Goal: Navigation & Orientation: Find specific page/section

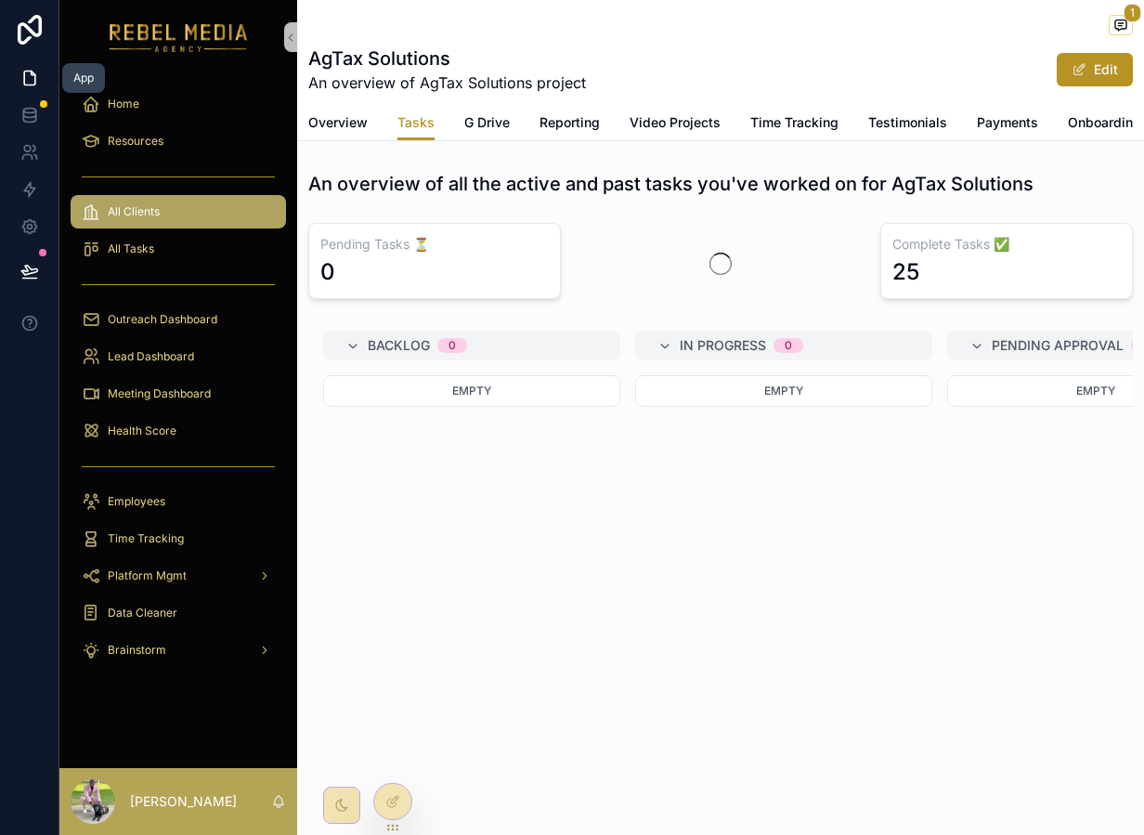
scroll to position [0, 1]
click at [201, 103] on div "Home" at bounding box center [178, 104] width 193 height 30
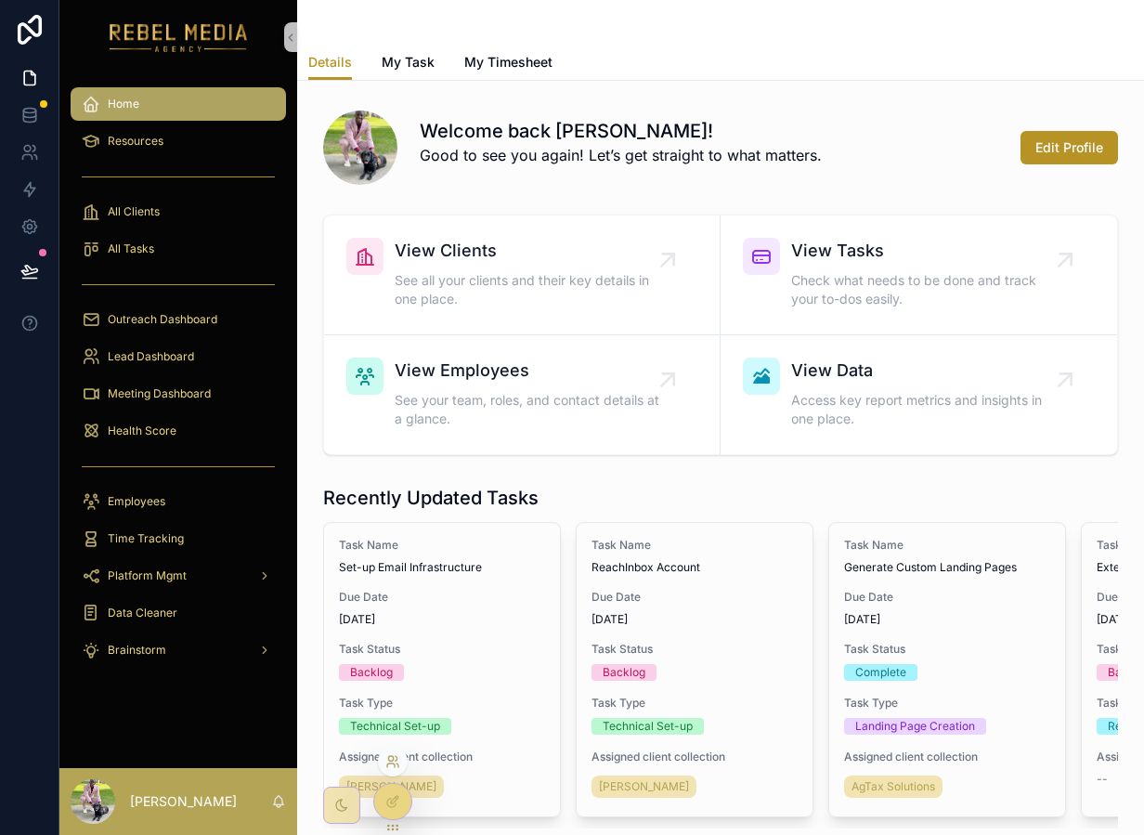
click at [395, 758] on icon at bounding box center [392, 761] width 15 height 15
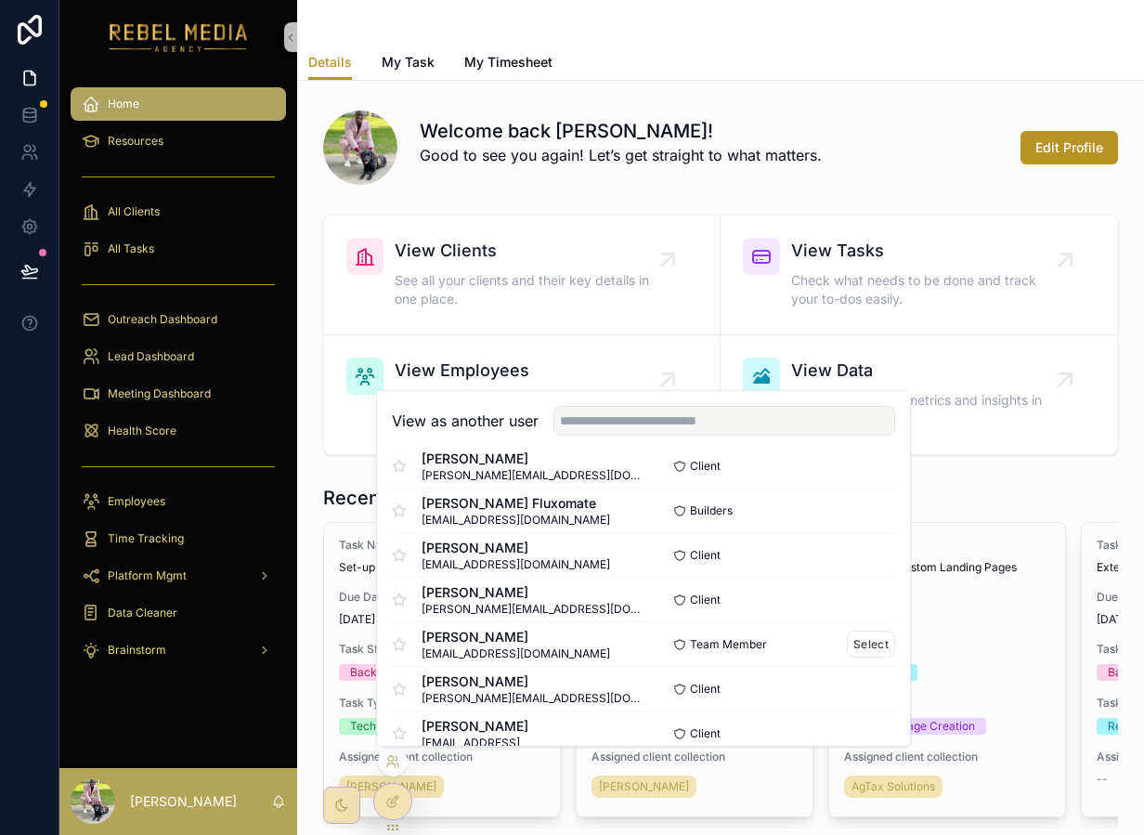
scroll to position [413, 0]
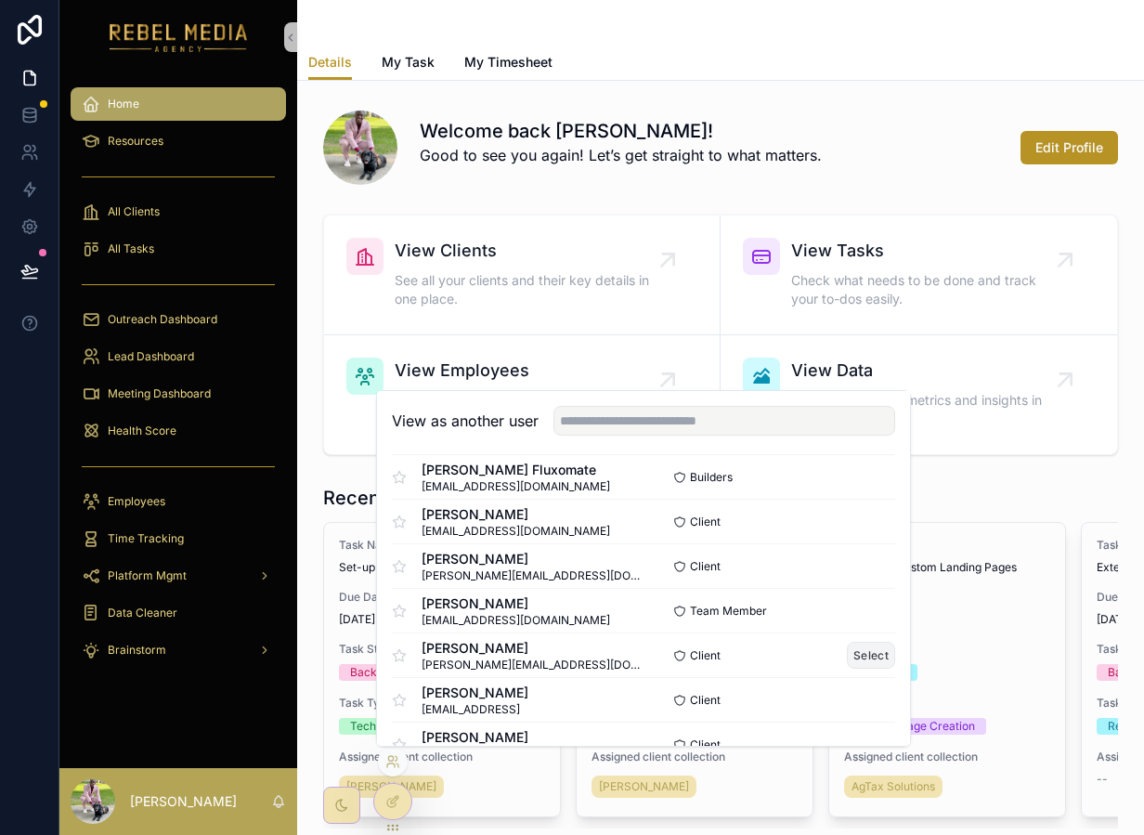
click at [866, 651] on button "Select" at bounding box center [871, 654] width 48 height 27
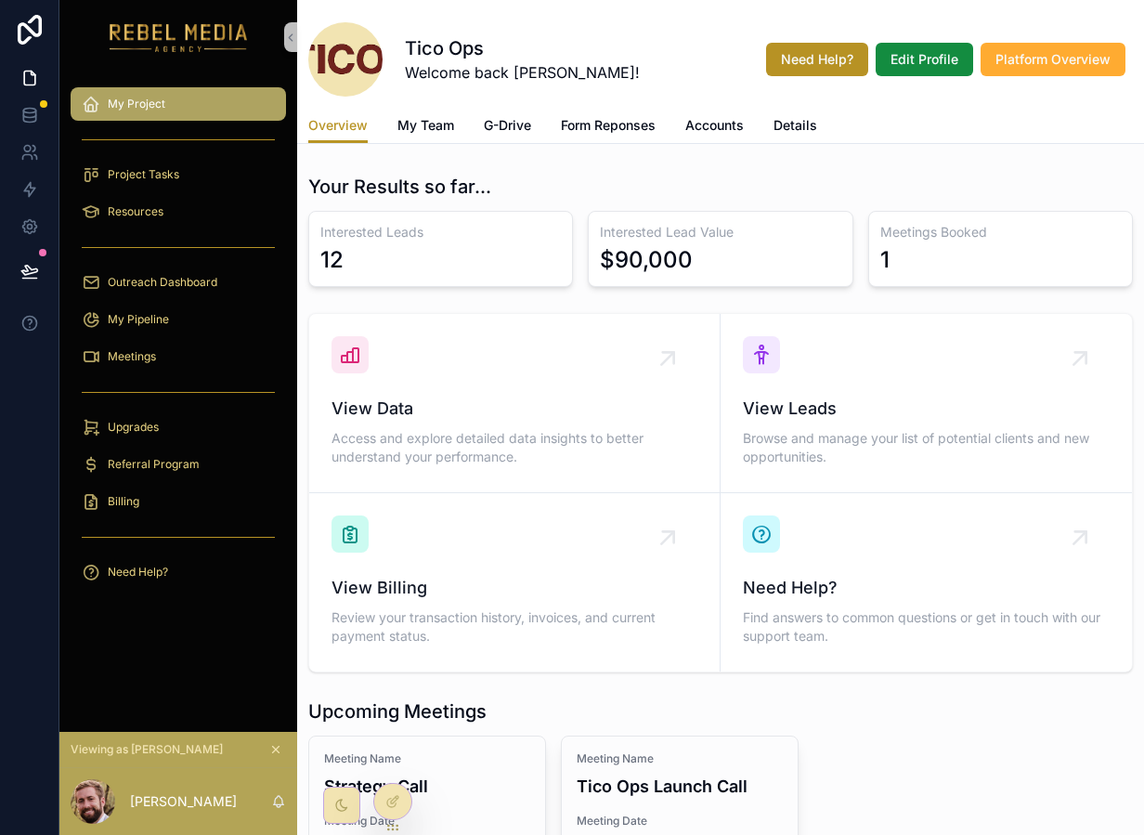
click at [467, 139] on div "Overview My Team G-Drive Form Reponses Accounts Details" at bounding box center [720, 125] width 824 height 35
click at [439, 130] on span "My Team" at bounding box center [425, 125] width 57 height 19
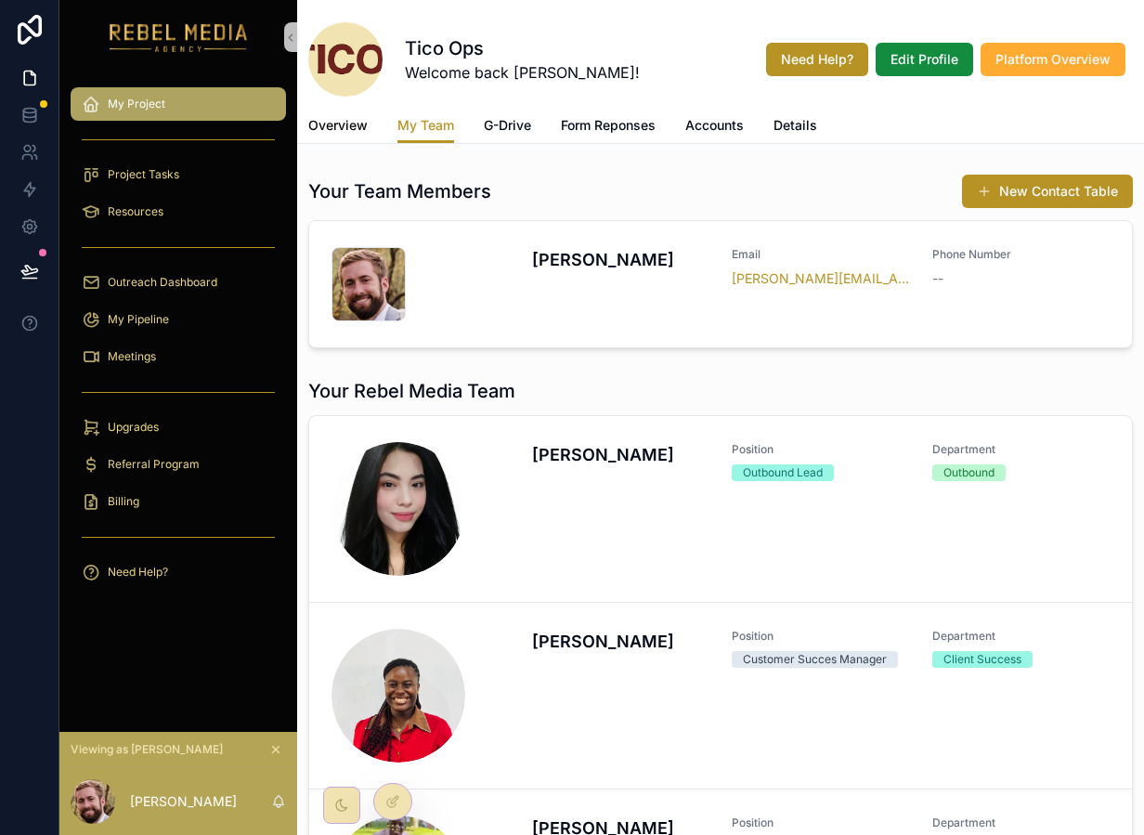
click at [349, 141] on link "Overview" at bounding box center [337, 127] width 59 height 37
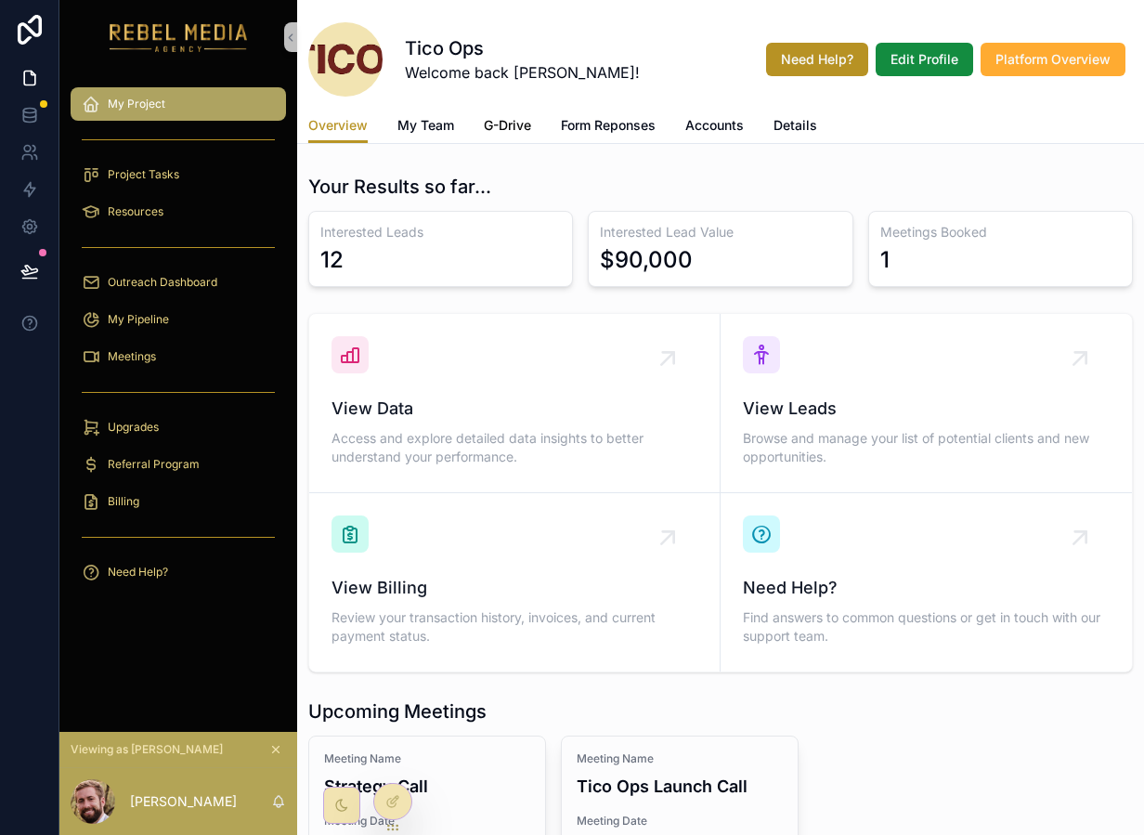
click at [504, 136] on link "G-Drive" at bounding box center [507, 127] width 47 height 37
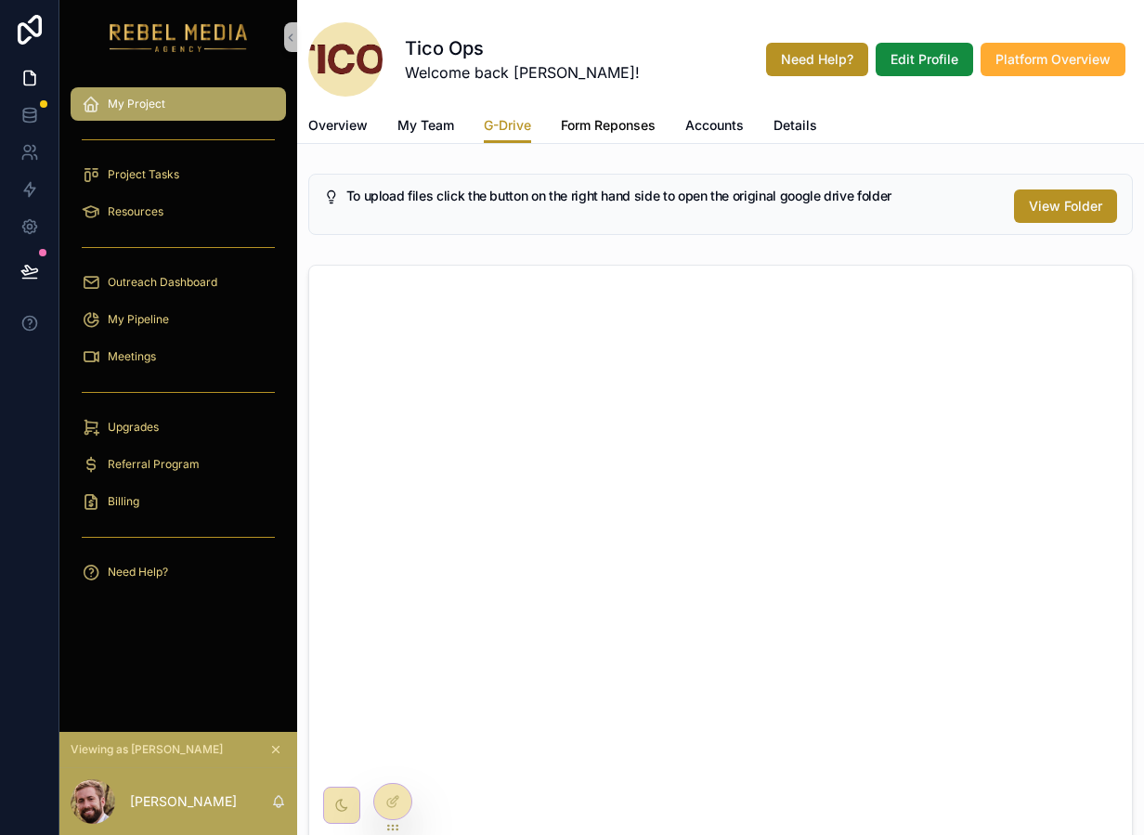
click at [615, 114] on link "Form Reponses" at bounding box center [608, 127] width 95 height 37
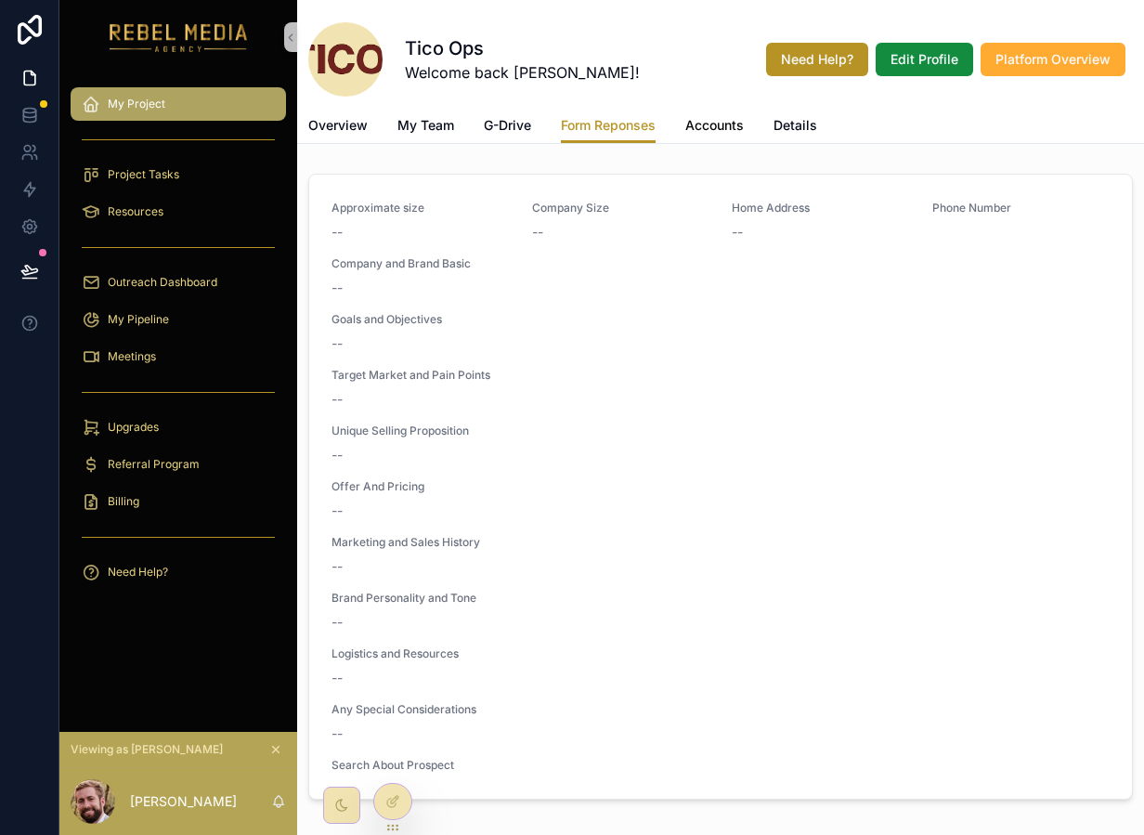
click at [708, 120] on span "Accounts" at bounding box center [714, 125] width 58 height 19
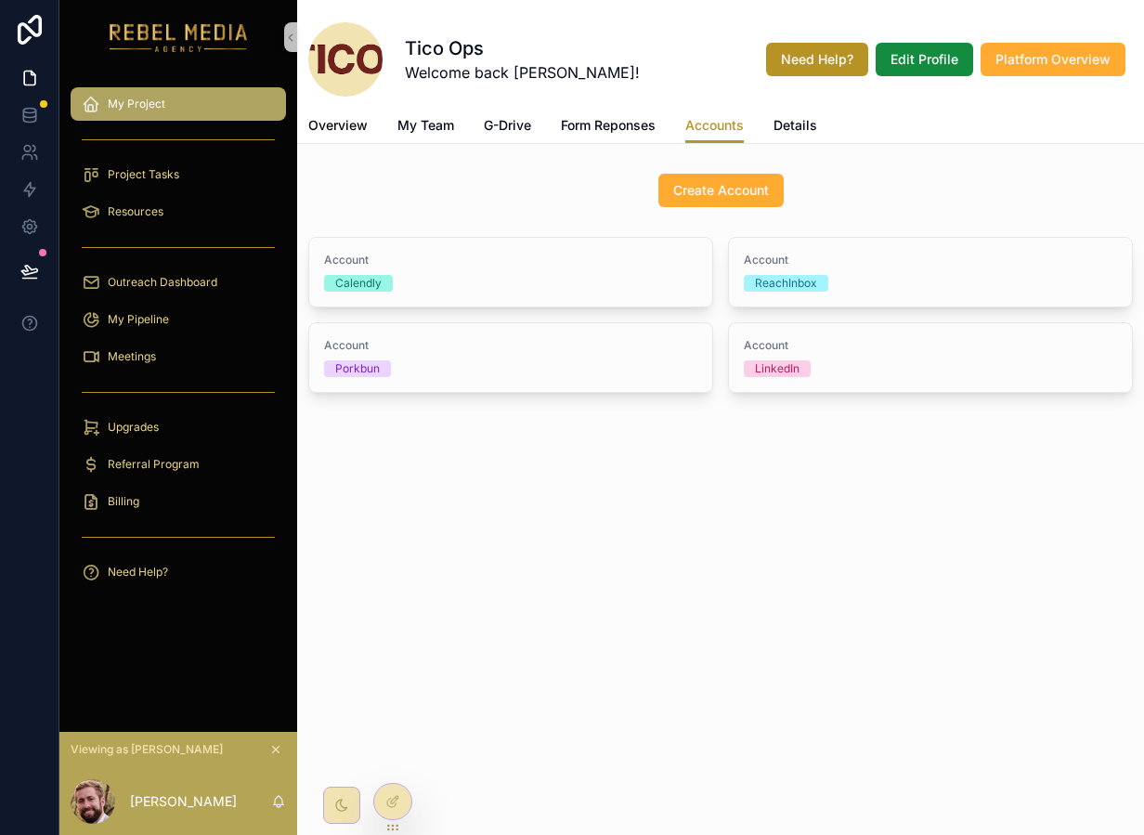
click at [345, 123] on span "Overview" at bounding box center [337, 125] width 59 height 19
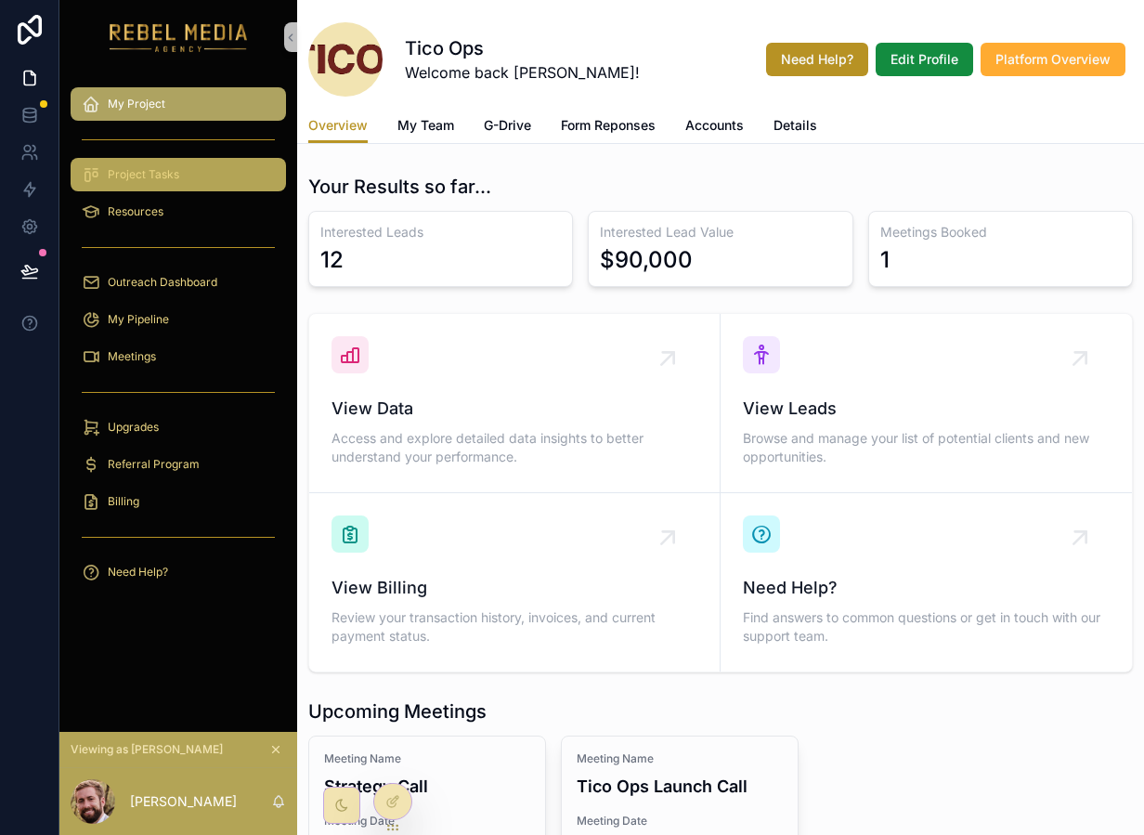
click at [178, 158] on link "Project Tasks" at bounding box center [178, 174] width 215 height 33
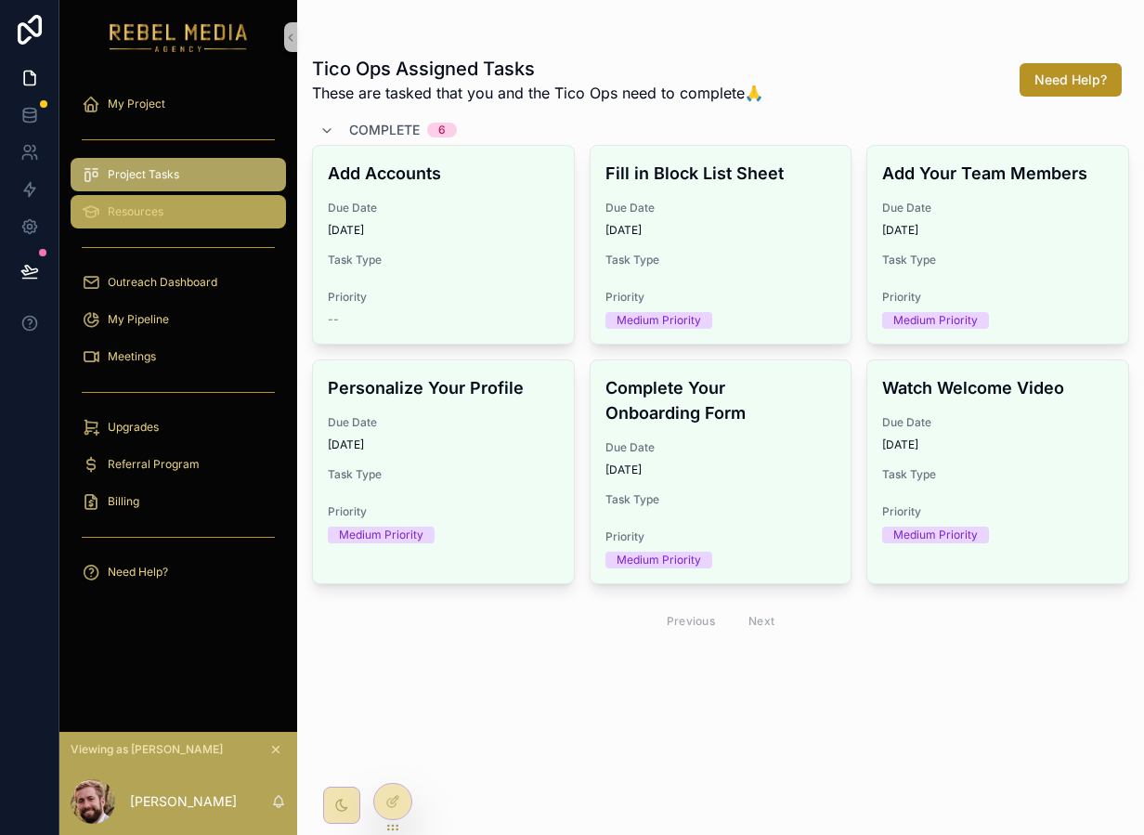
click at [196, 214] on div "Resources" at bounding box center [178, 212] width 193 height 30
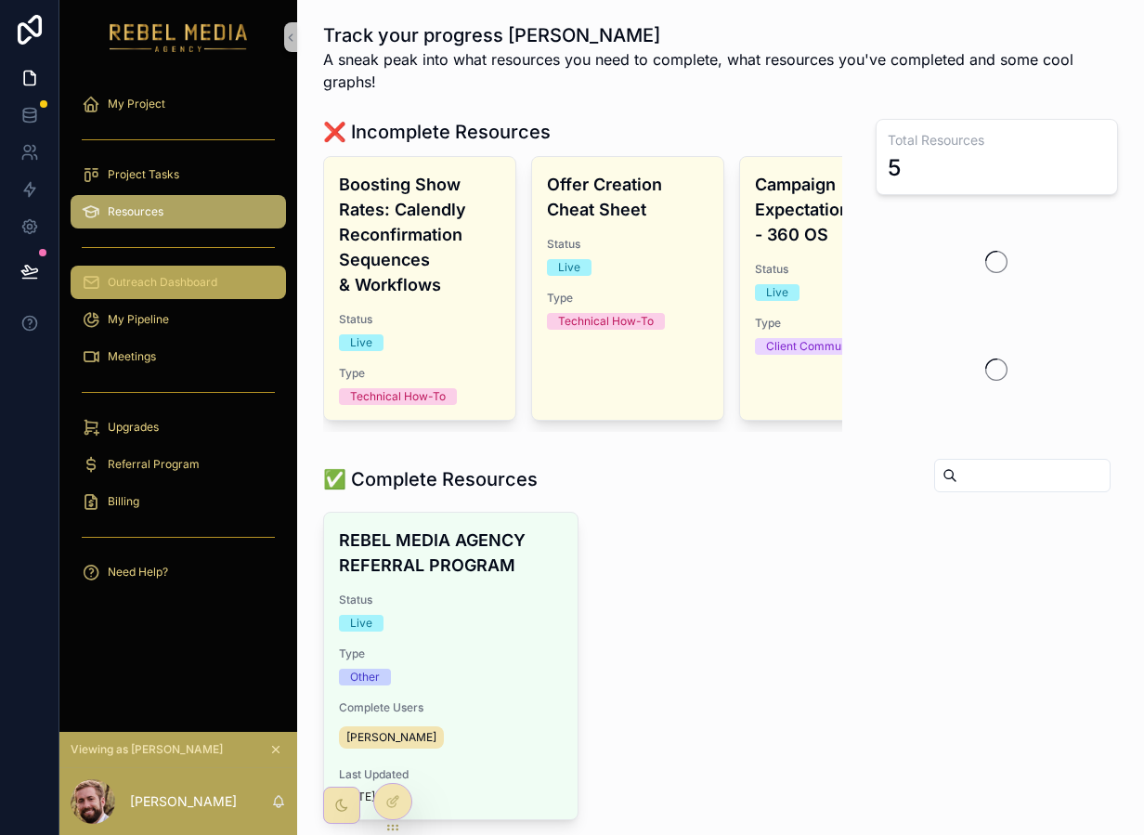
click at [126, 297] on link "Outreach Dashboard" at bounding box center [178, 282] width 215 height 33
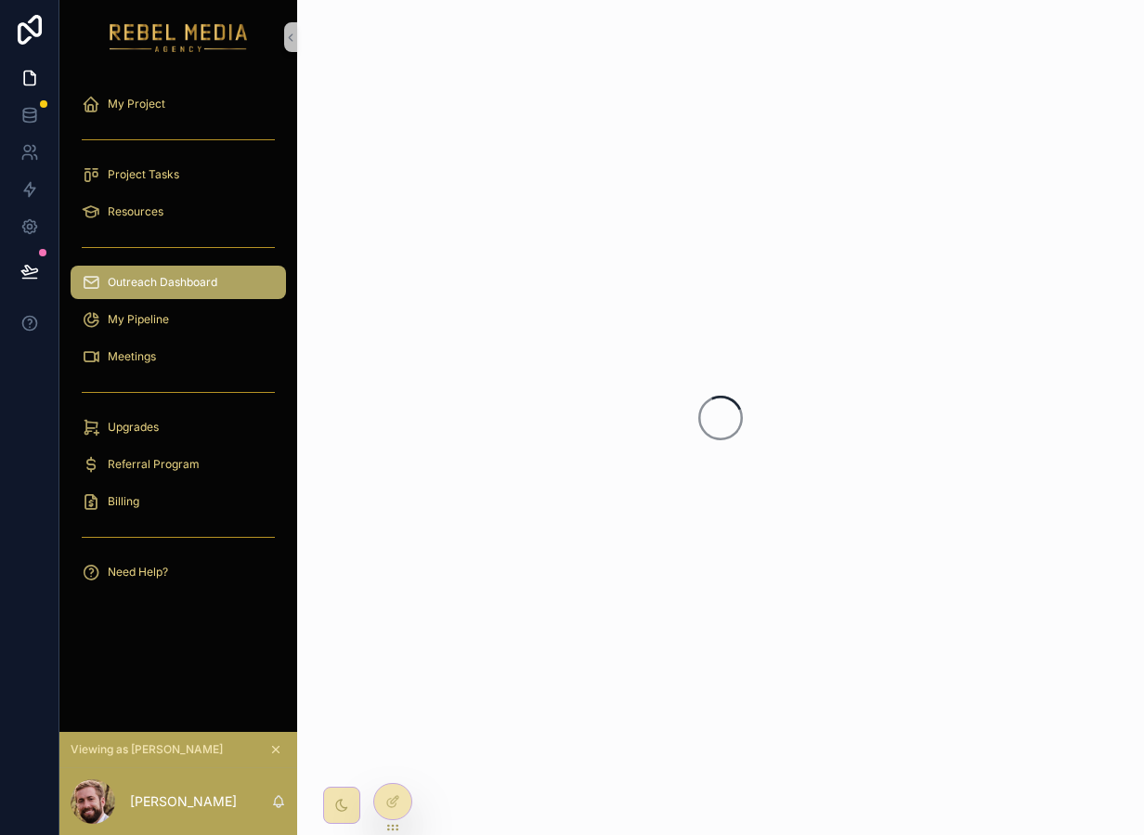
click at [123, 281] on span "Outreach Dashboard" at bounding box center [163, 282] width 110 height 15
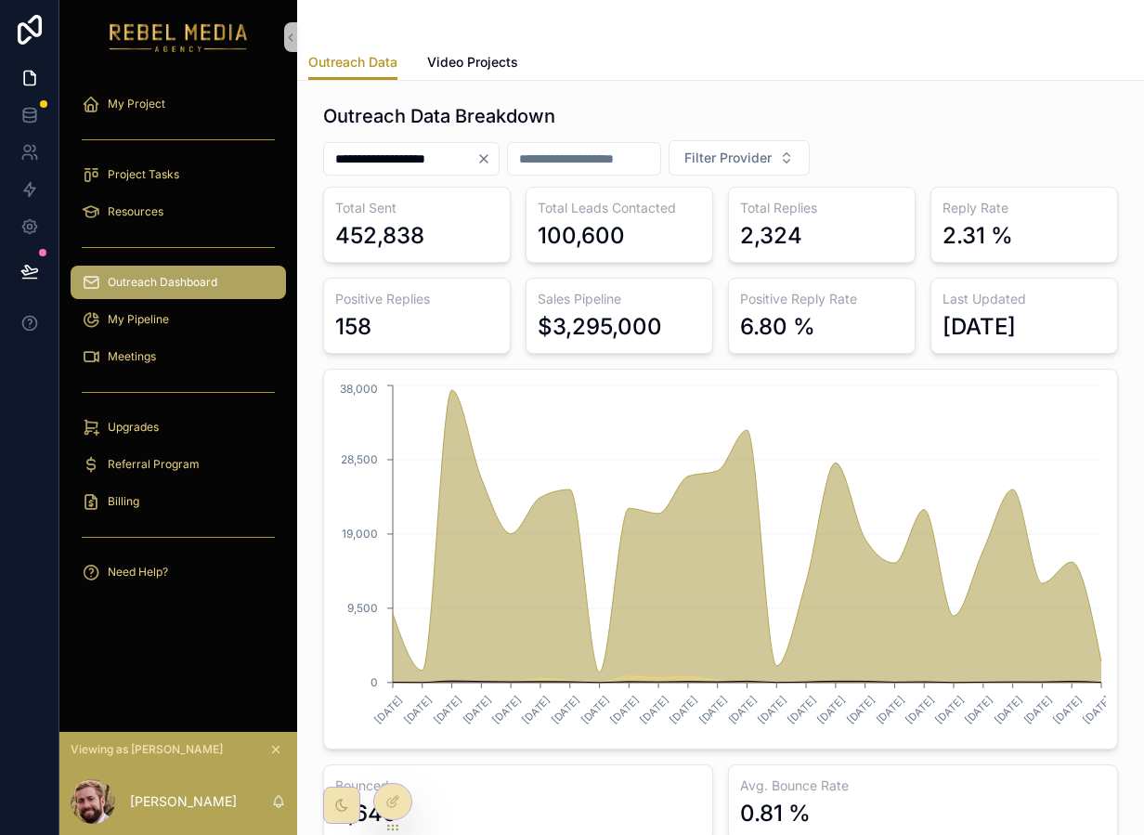
click at [615, 337] on div "$3,295,000" at bounding box center [600, 327] width 124 height 30
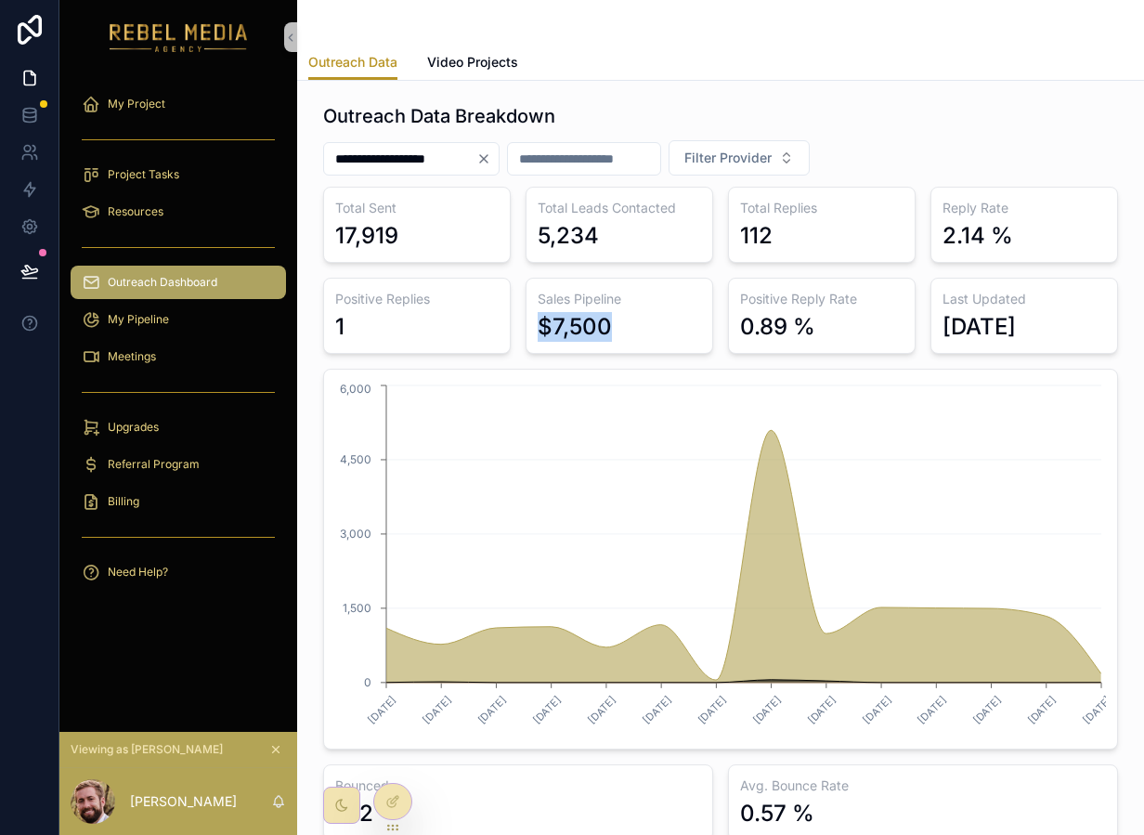
click at [630, 330] on div "$7,500" at bounding box center [619, 327] width 163 height 30
